Goal: Task Accomplishment & Management: Use online tool/utility

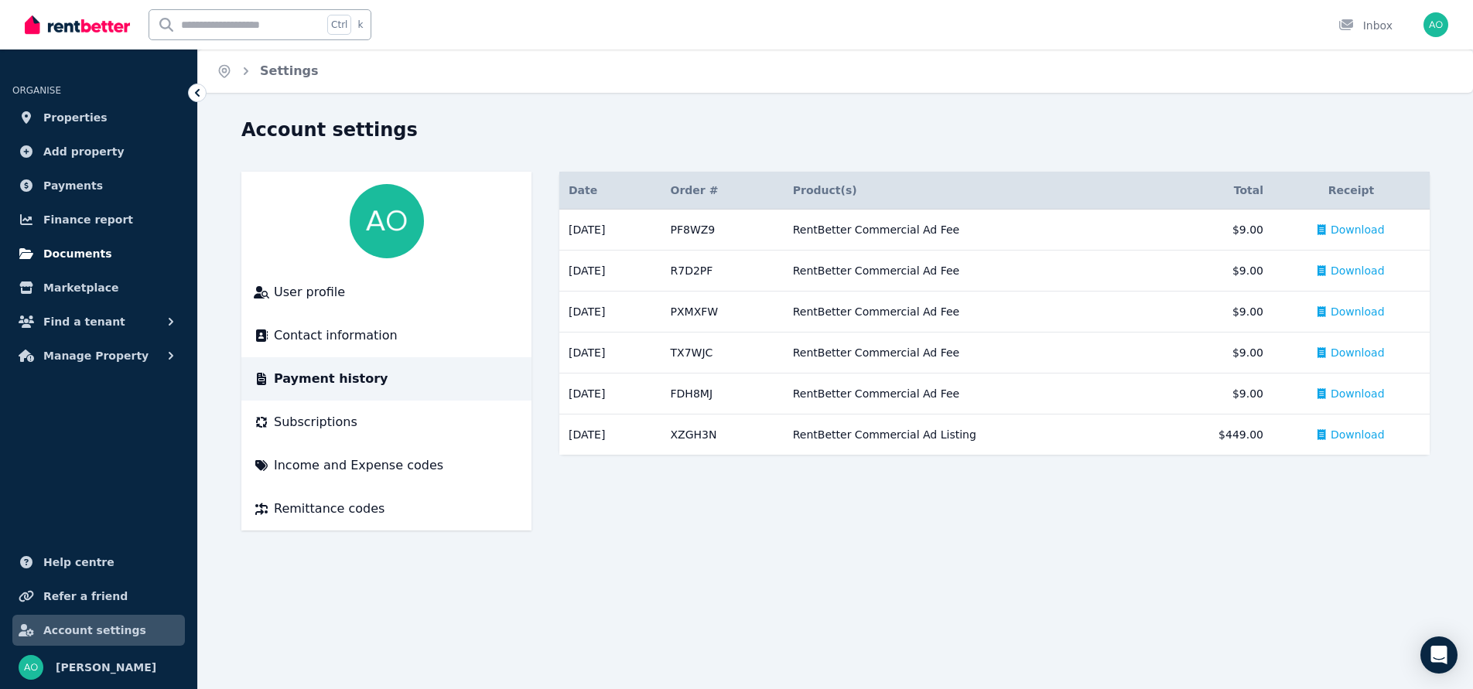
click at [89, 263] on span "Documents" at bounding box center [77, 253] width 69 height 19
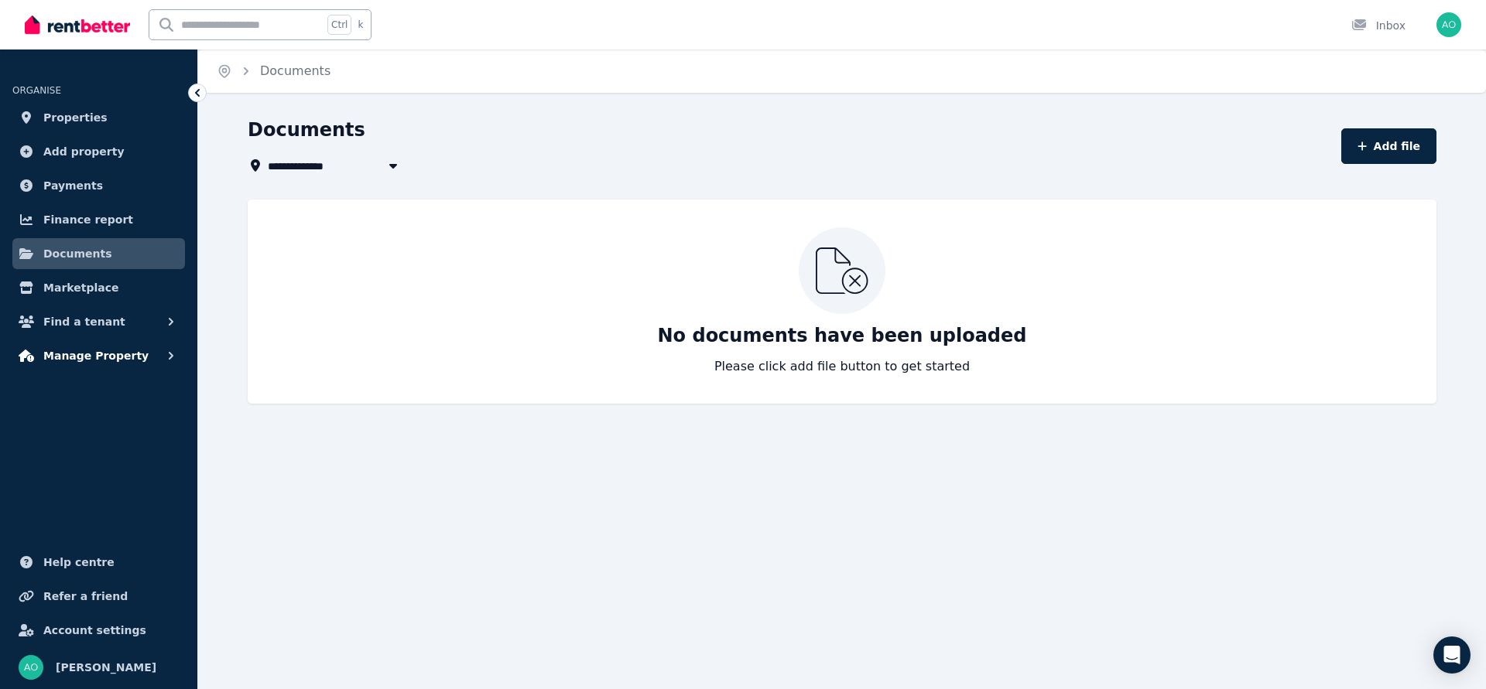
click at [132, 365] on span "Manage Property" at bounding box center [95, 356] width 105 height 19
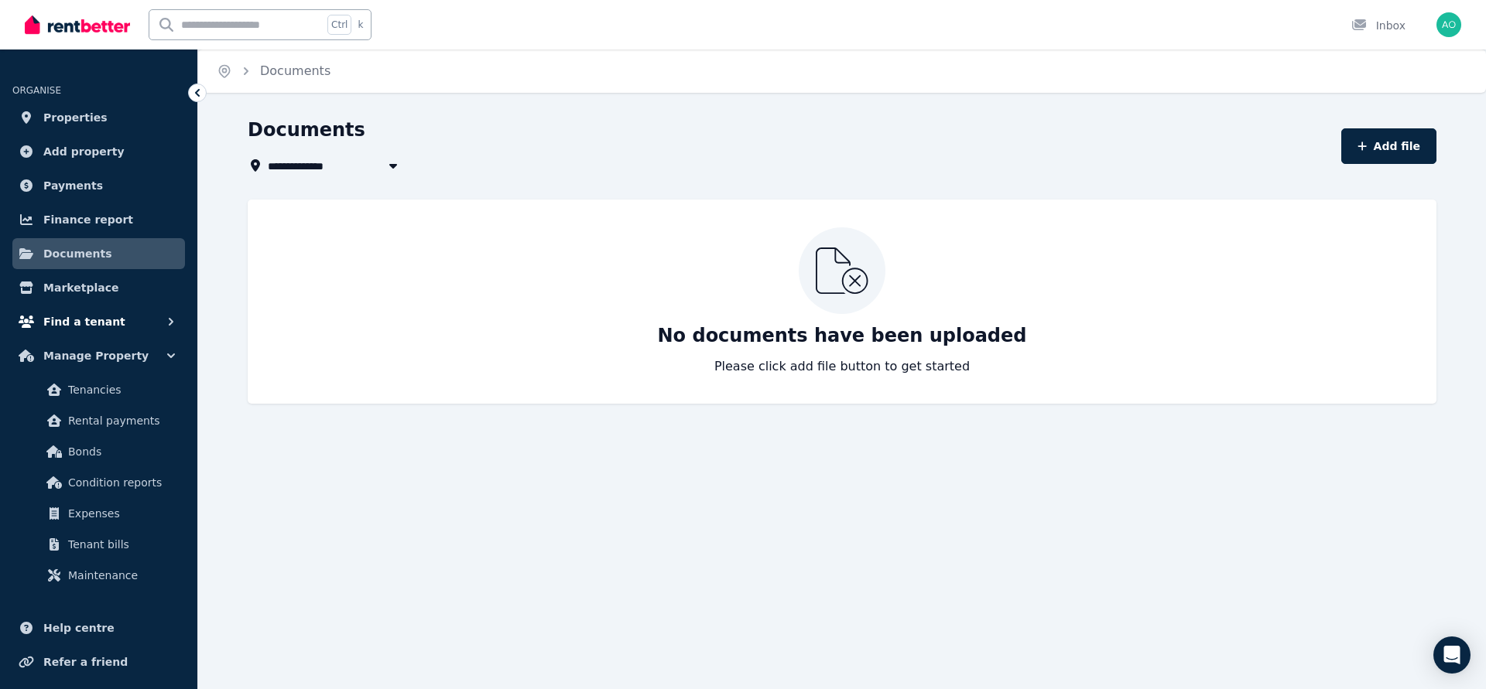
click at [119, 331] on span "Find a tenant" at bounding box center [84, 322] width 82 height 19
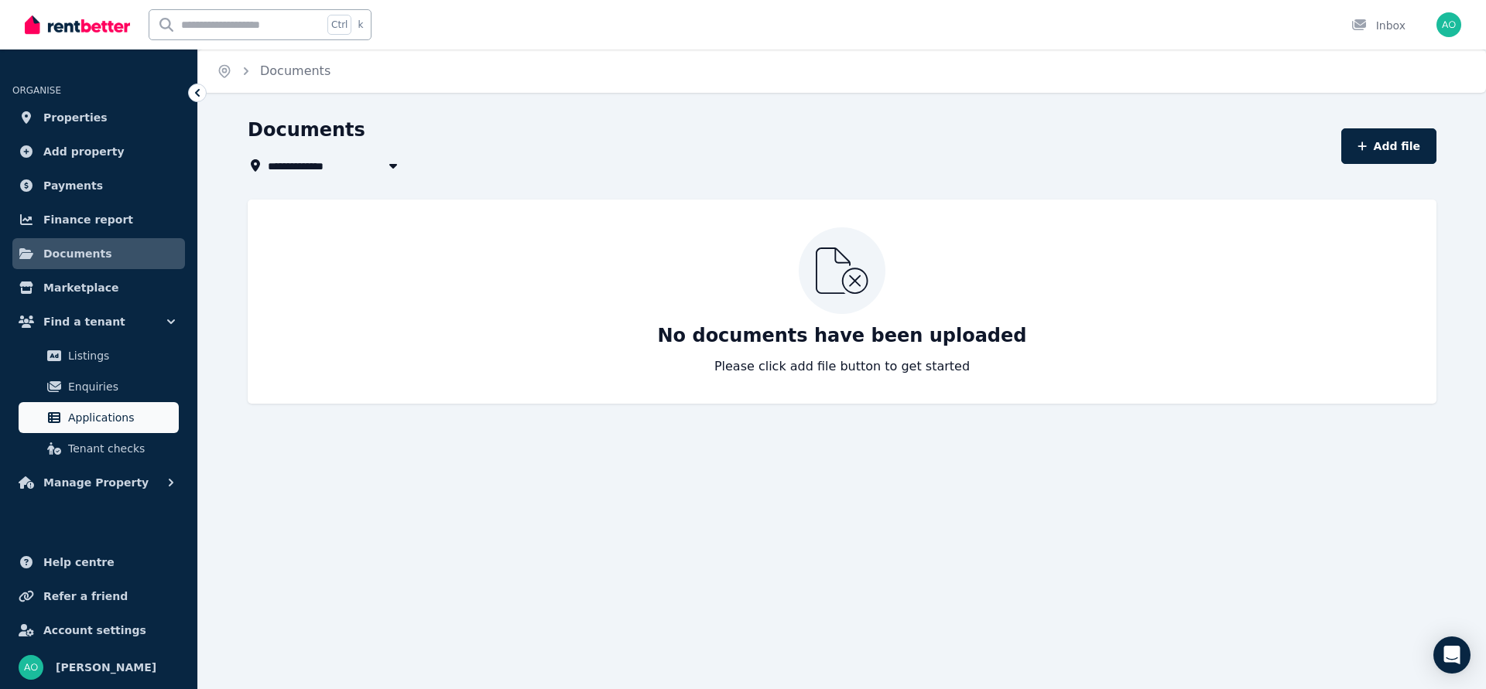
click at [165, 427] on span "Applications" at bounding box center [120, 418] width 104 height 19
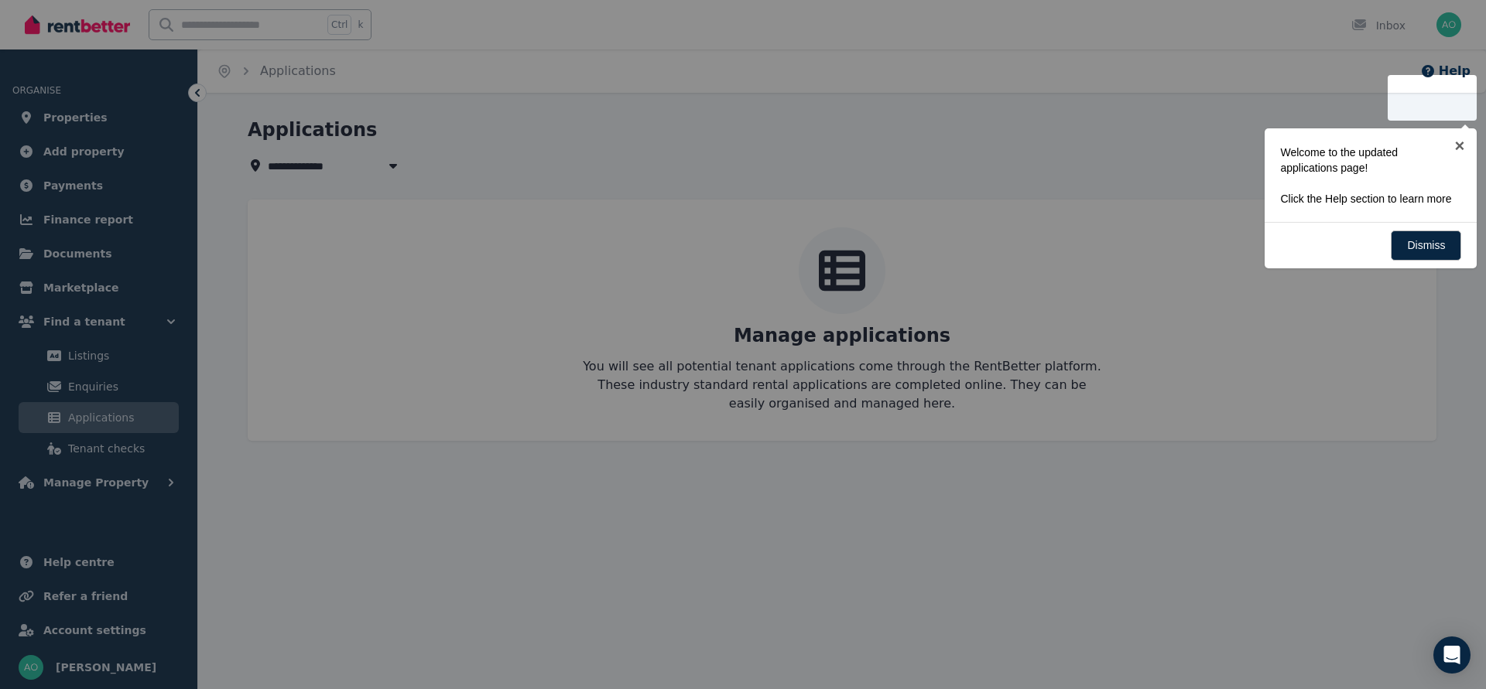
click at [778, 560] on div at bounding box center [743, 344] width 1486 height 689
drag, startPoint x: 169, startPoint y: 616, endPoint x: 180, endPoint y: 616, distance: 11.6
click at [173, 616] on div at bounding box center [743, 344] width 1486 height 689
click at [148, 620] on div at bounding box center [743, 344] width 1486 height 689
drag, startPoint x: 1442, startPoint y: 284, endPoint x: 1360, endPoint y: 307, distance: 85.2
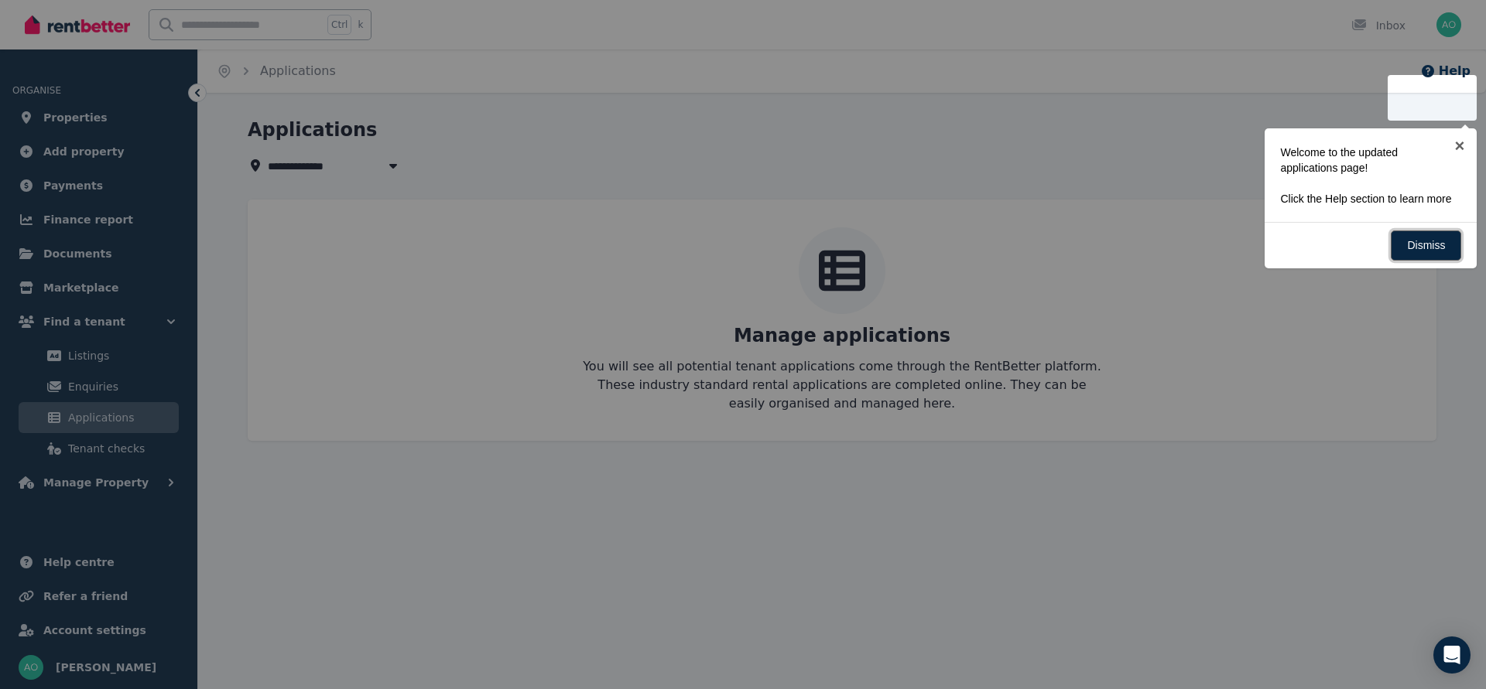
click at [1441, 261] on link "Dismiss" at bounding box center [1425, 246] width 70 height 30
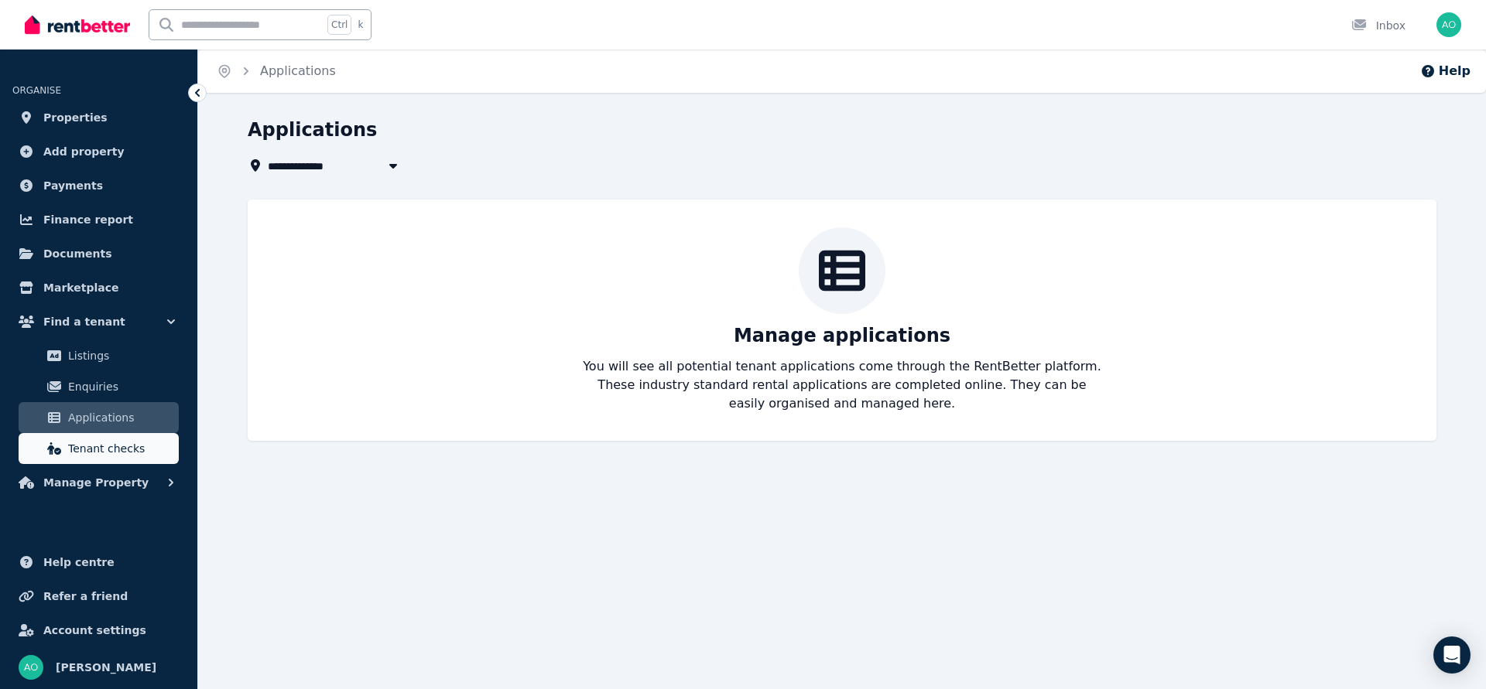
click at [143, 458] on span "Tenant checks" at bounding box center [120, 448] width 104 height 19
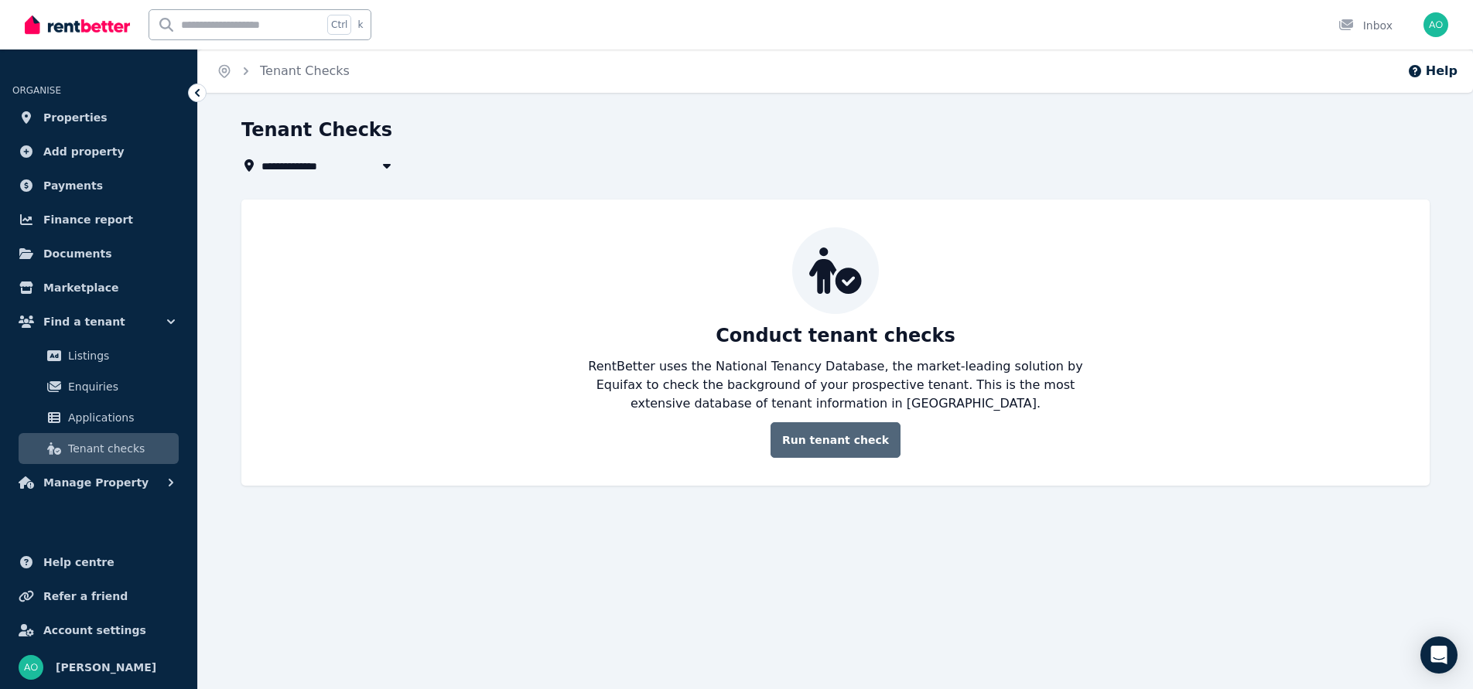
click at [874, 458] on link "Run tenant check" at bounding box center [836, 440] width 130 height 36
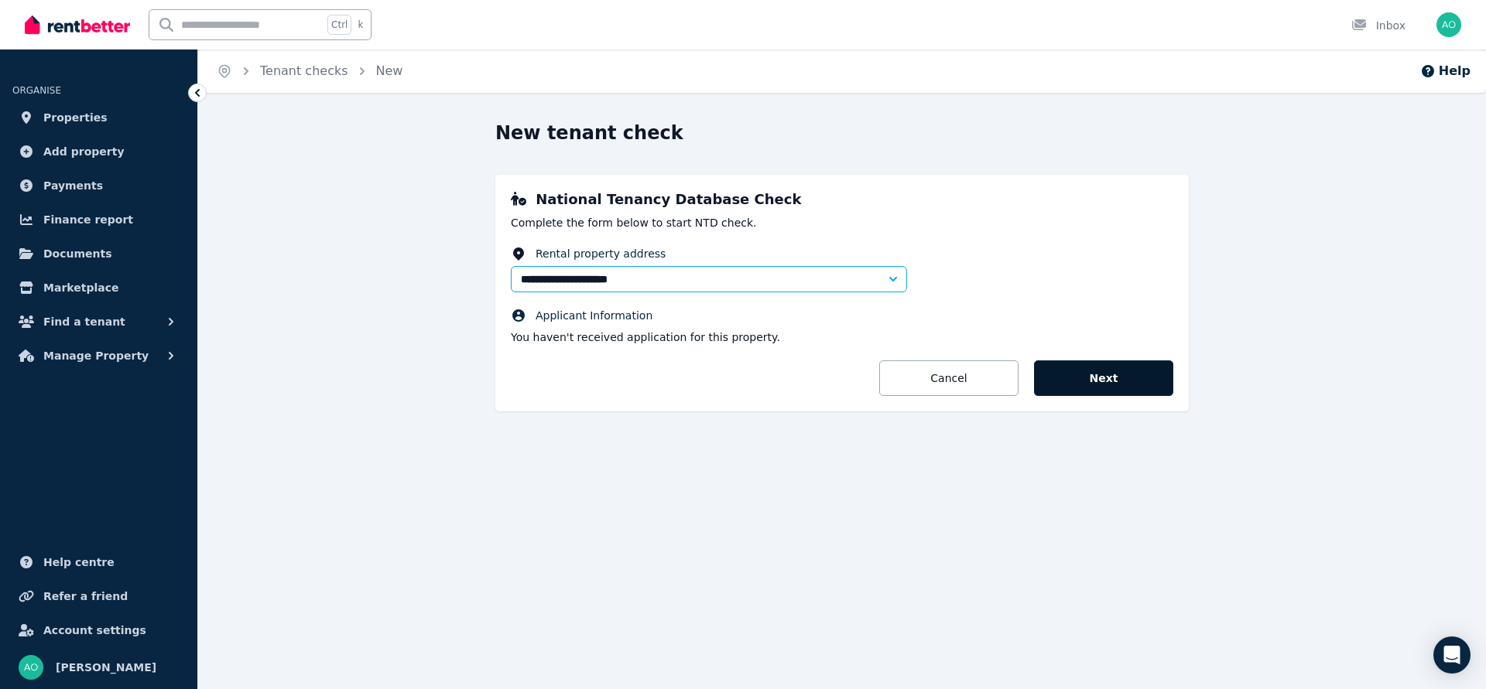
click at [1173, 396] on button "Next" at bounding box center [1103, 379] width 139 height 36
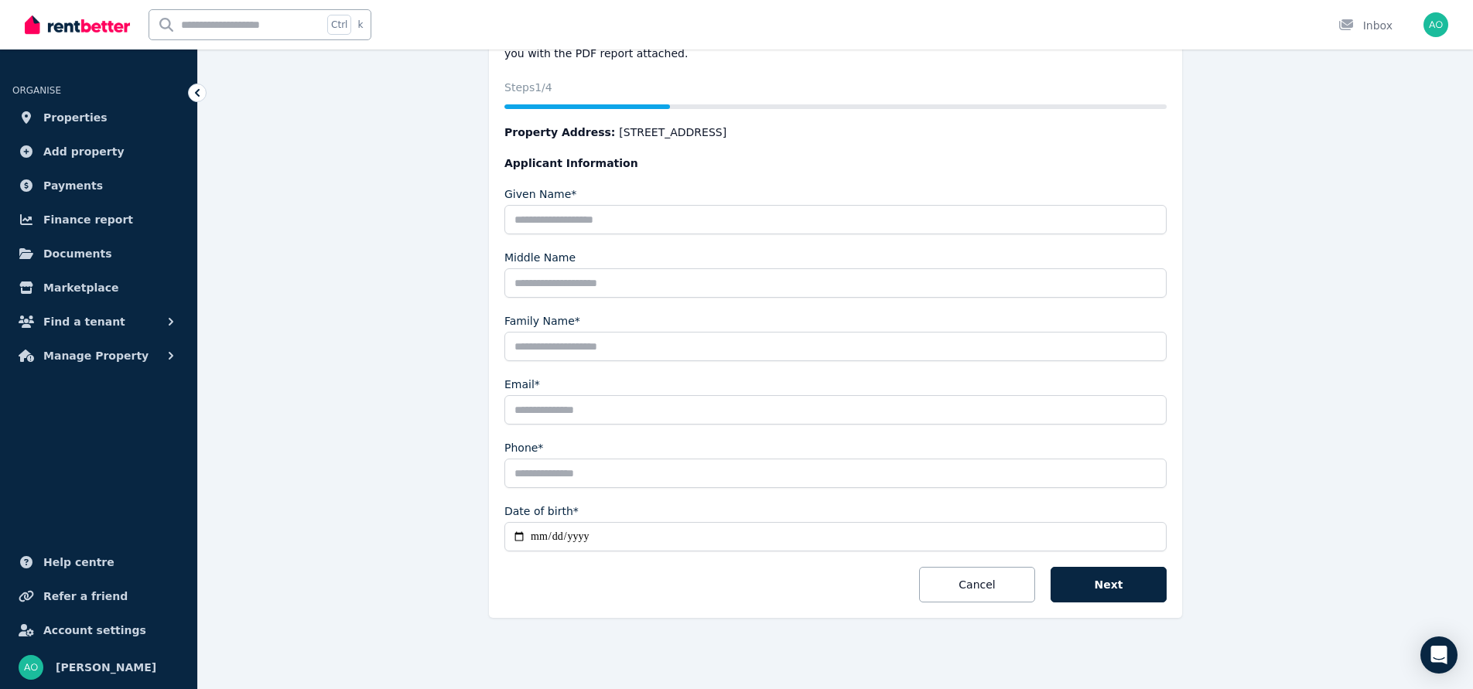
scroll to position [464, 0]
click at [1167, 601] on button "Next" at bounding box center [1109, 585] width 116 height 36
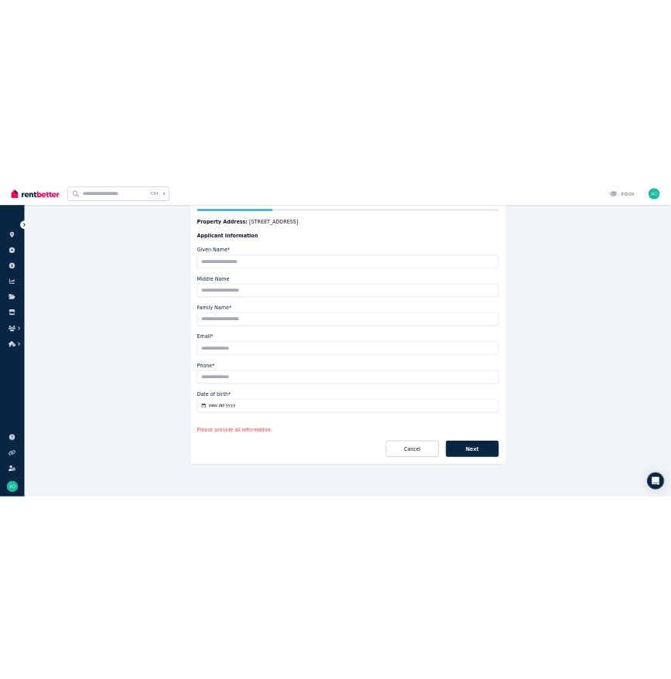
scroll to position [604, 0]
